Goal: Task Accomplishment & Management: Manage account settings

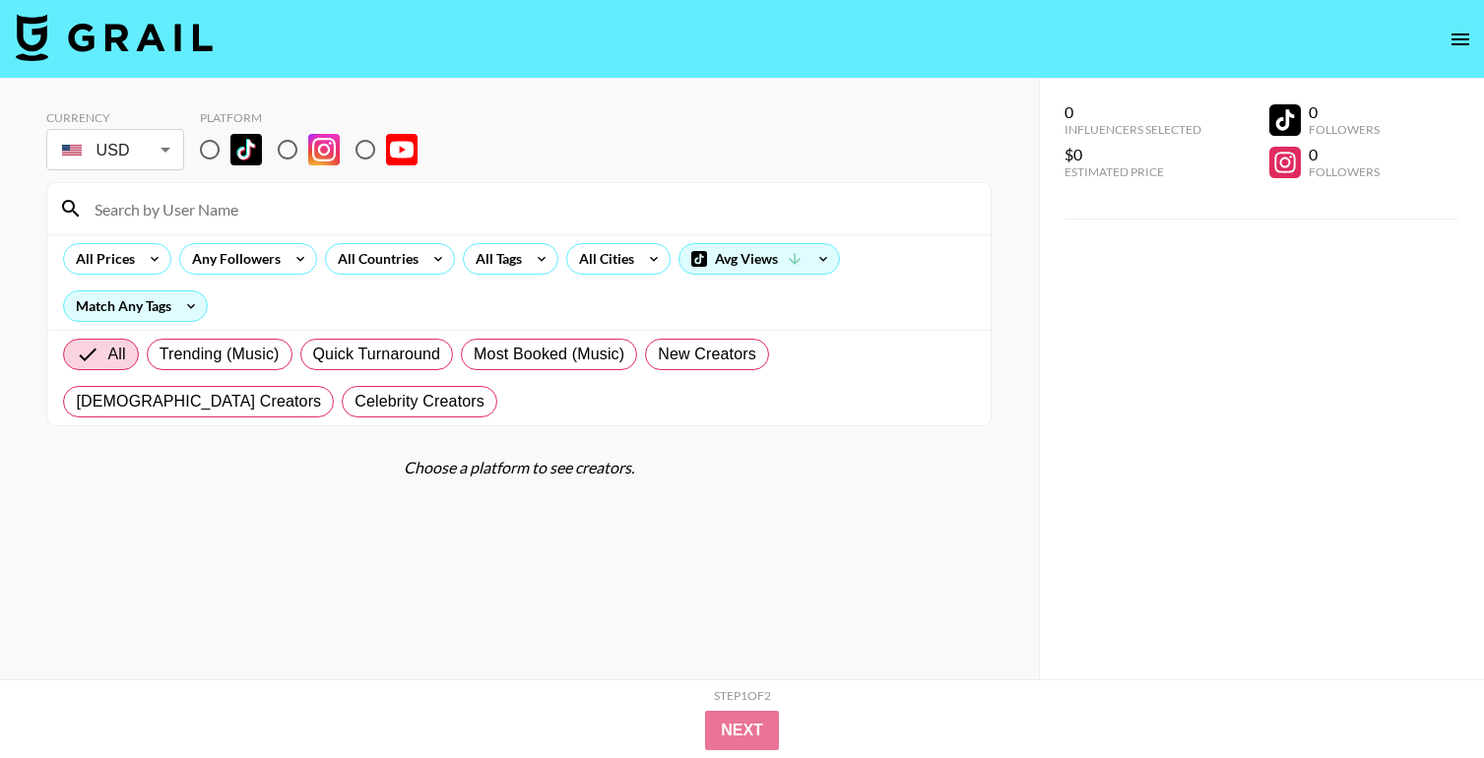
click at [1466, 34] on icon "open drawer" at bounding box center [1460, 40] width 24 height 24
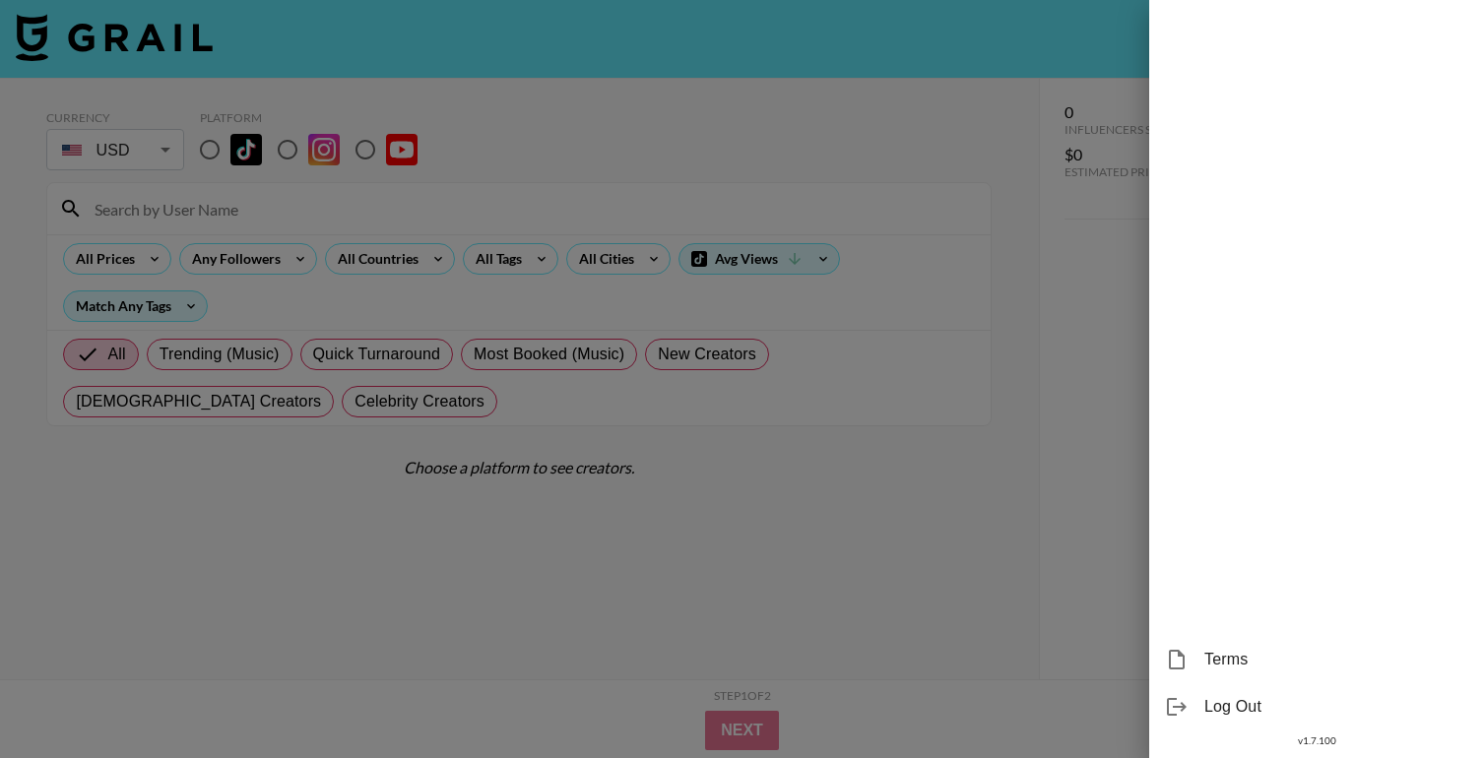
click at [781, 524] on div at bounding box center [742, 379] width 1484 height 758
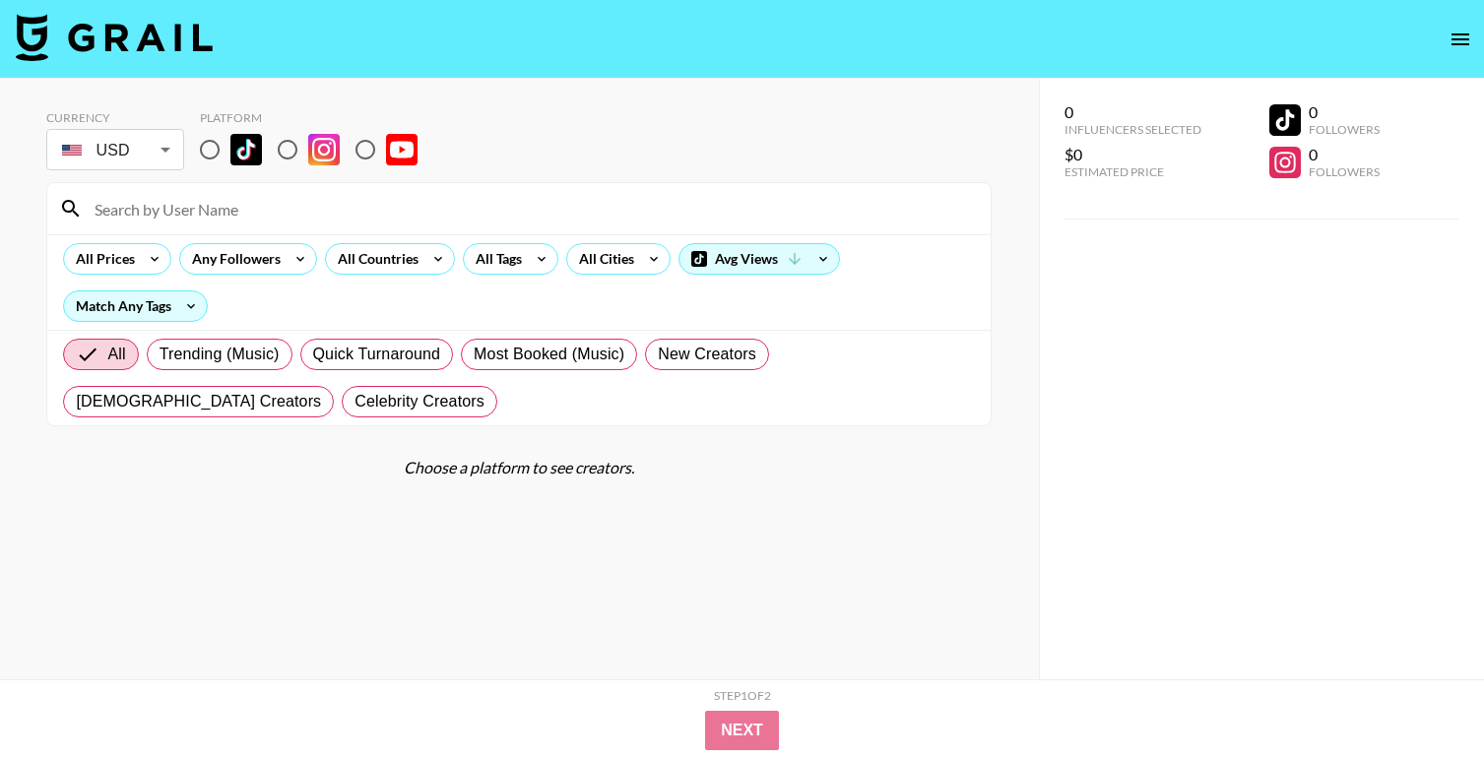
click at [1472, 38] on button "open drawer" at bounding box center [1459, 39] width 39 height 39
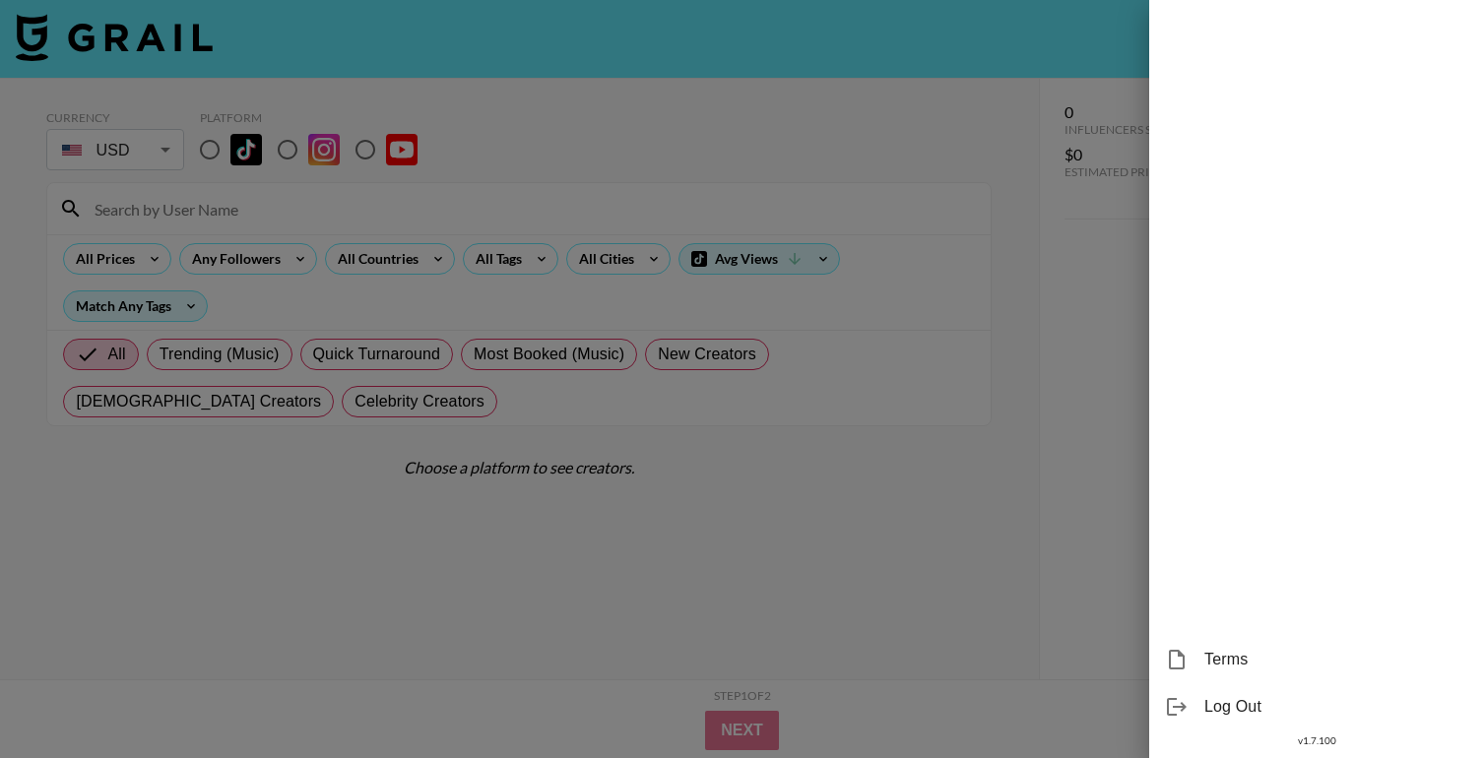
click at [1211, 711] on span "Log Out" at bounding box center [1336, 707] width 264 height 24
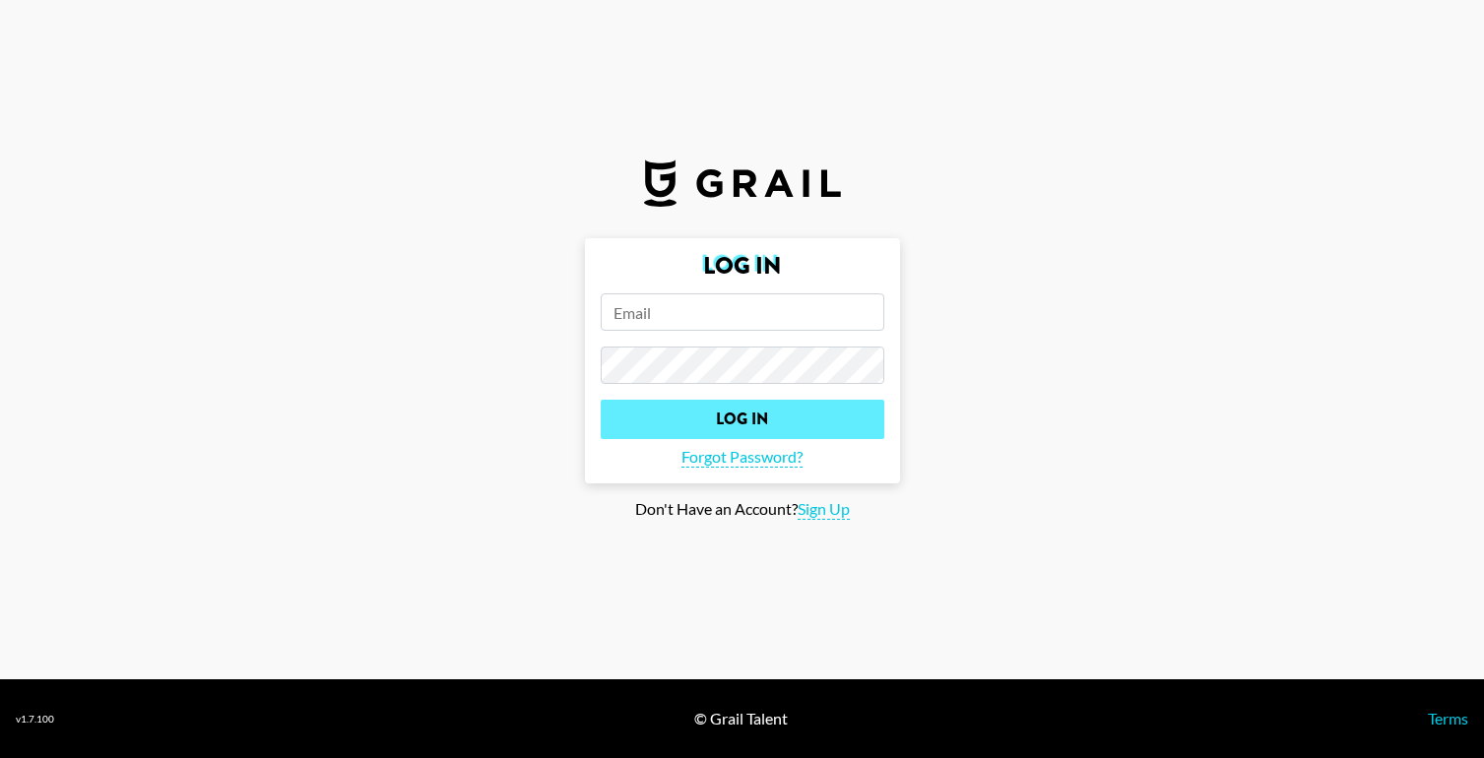
type input "lara@grail-talent.com"
click at [761, 420] on input "Log In" at bounding box center [743, 419] width 284 height 39
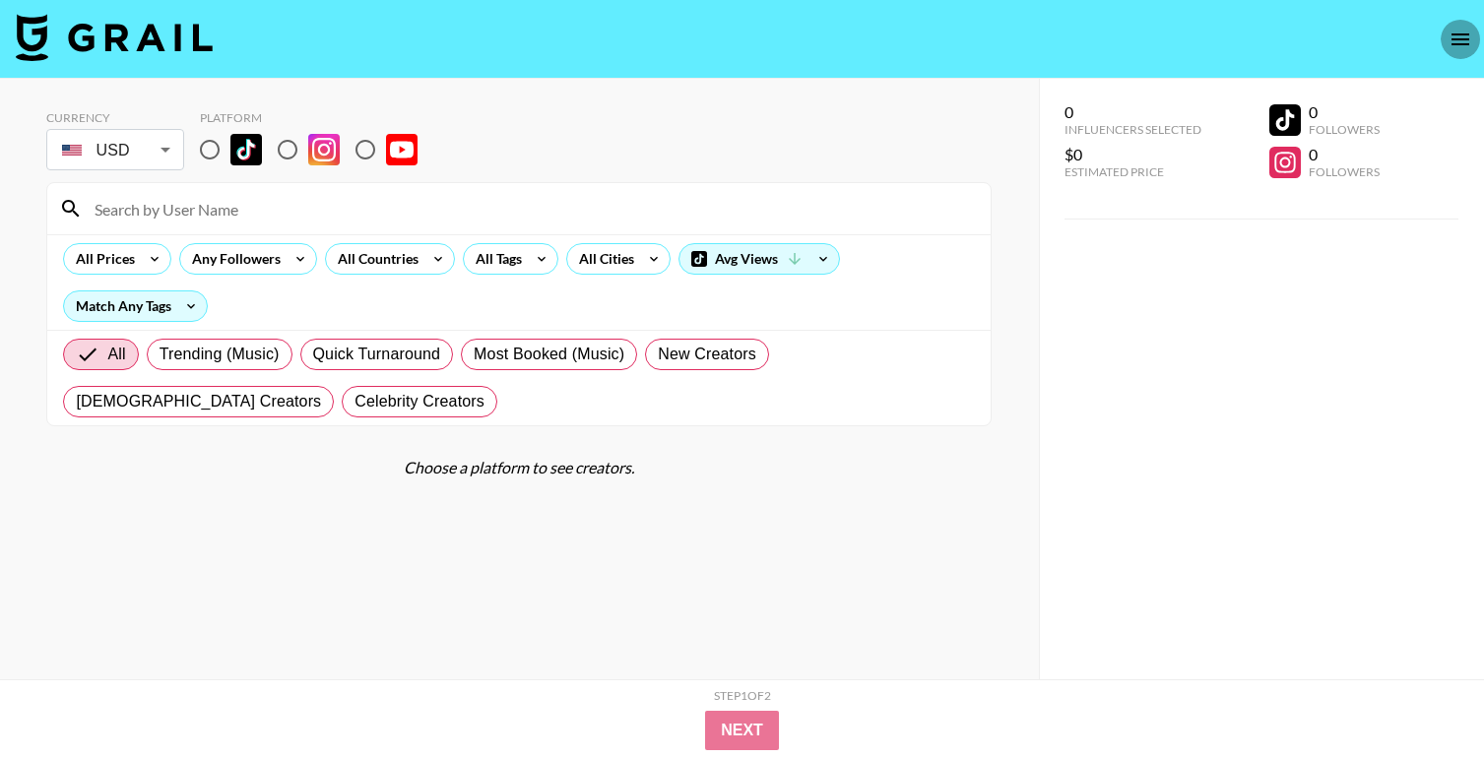
click at [1454, 37] on icon "open drawer" at bounding box center [1460, 39] width 18 height 12
